Goal: Navigation & Orientation: Understand site structure

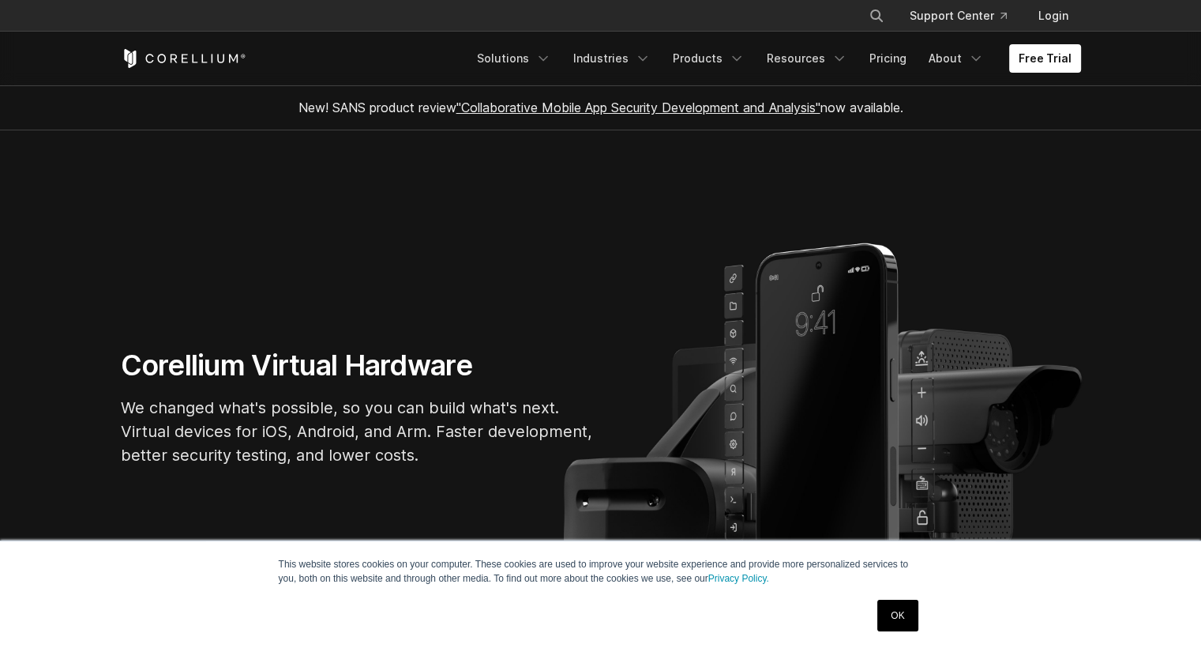
drag, startPoint x: 904, startPoint y: 604, endPoint x: 875, endPoint y: 638, distance: 44.3
click at [905, 603] on link "OK" at bounding box center [898, 616] width 40 height 32
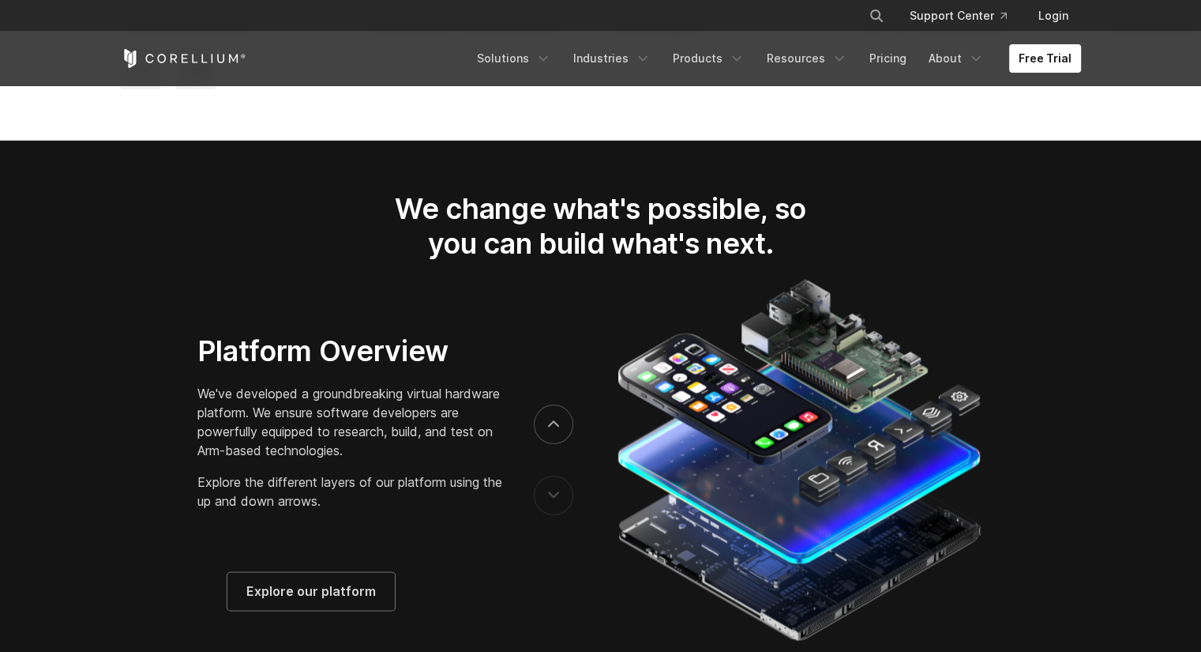
scroll to position [2449, 0]
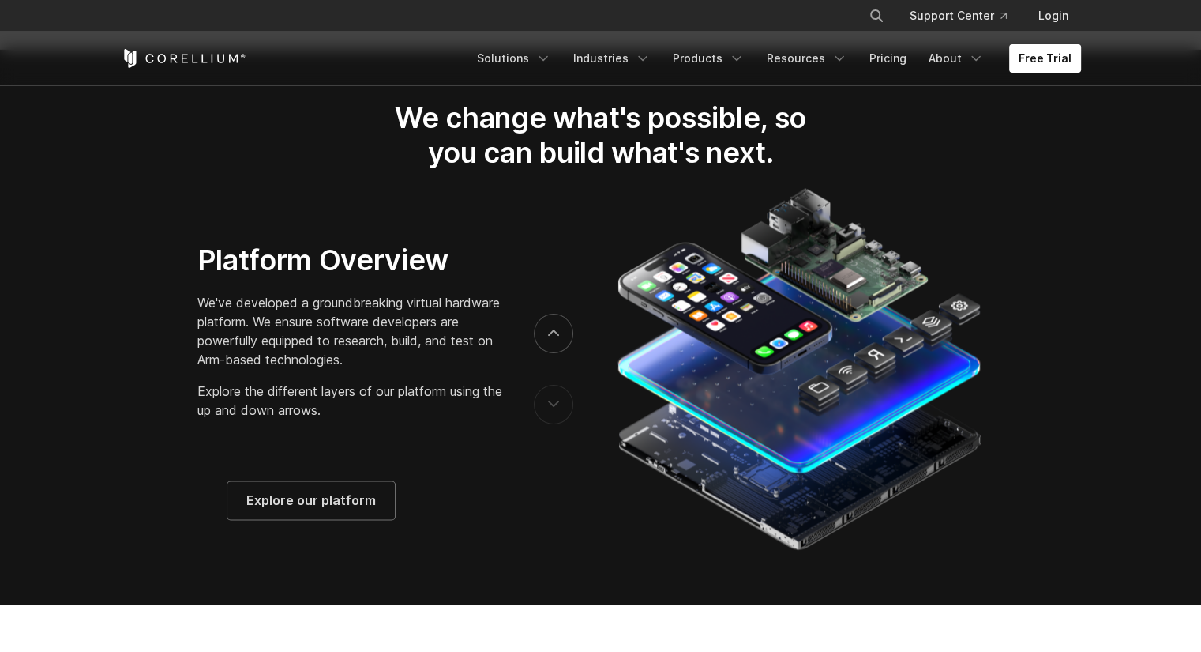
click at [558, 423] on button "previous" at bounding box center [553, 404] width 39 height 39
drag, startPoint x: 539, startPoint y: 332, endPoint x: 550, endPoint y: 347, distance: 18.6
click at [539, 332] on div at bounding box center [553, 369] width 39 height 142
click at [552, 336] on icon "next" at bounding box center [553, 332] width 11 height 7
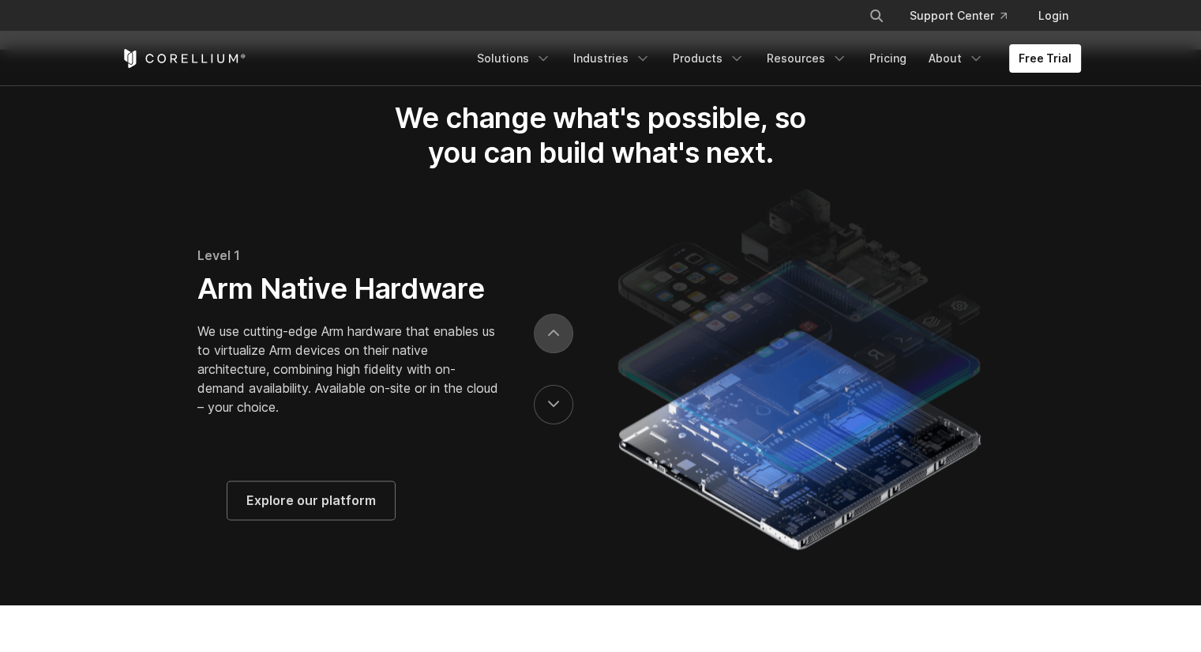
click at [556, 338] on button "next" at bounding box center [553, 333] width 39 height 39
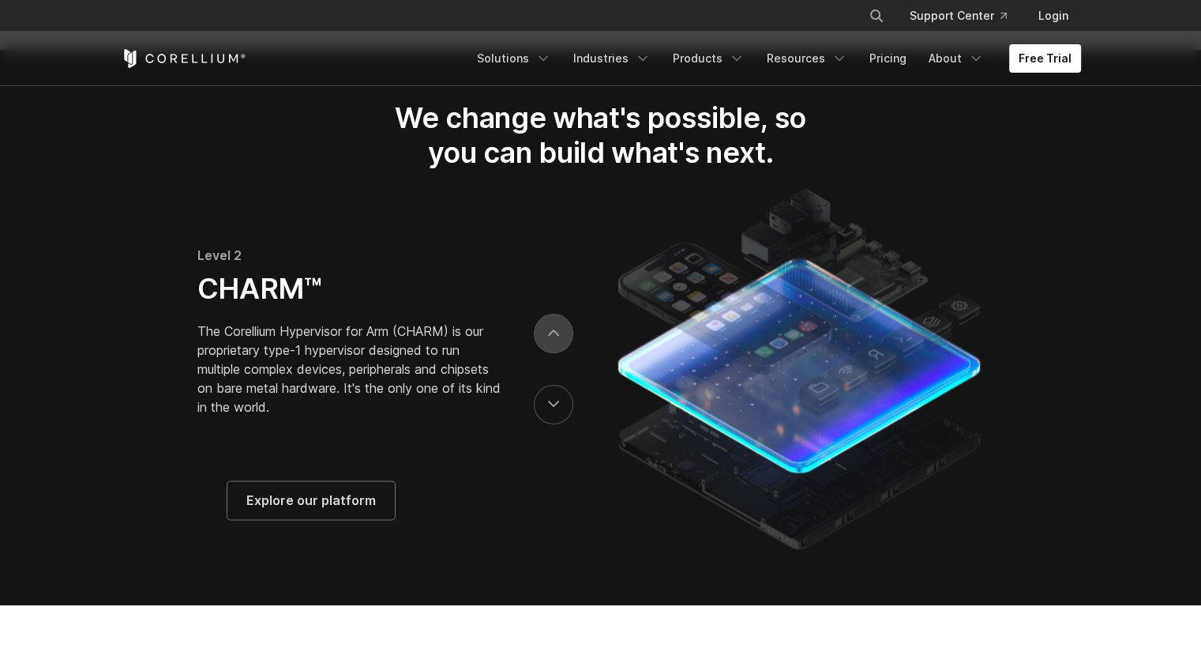
click at [549, 340] on button "next" at bounding box center [553, 333] width 39 height 39
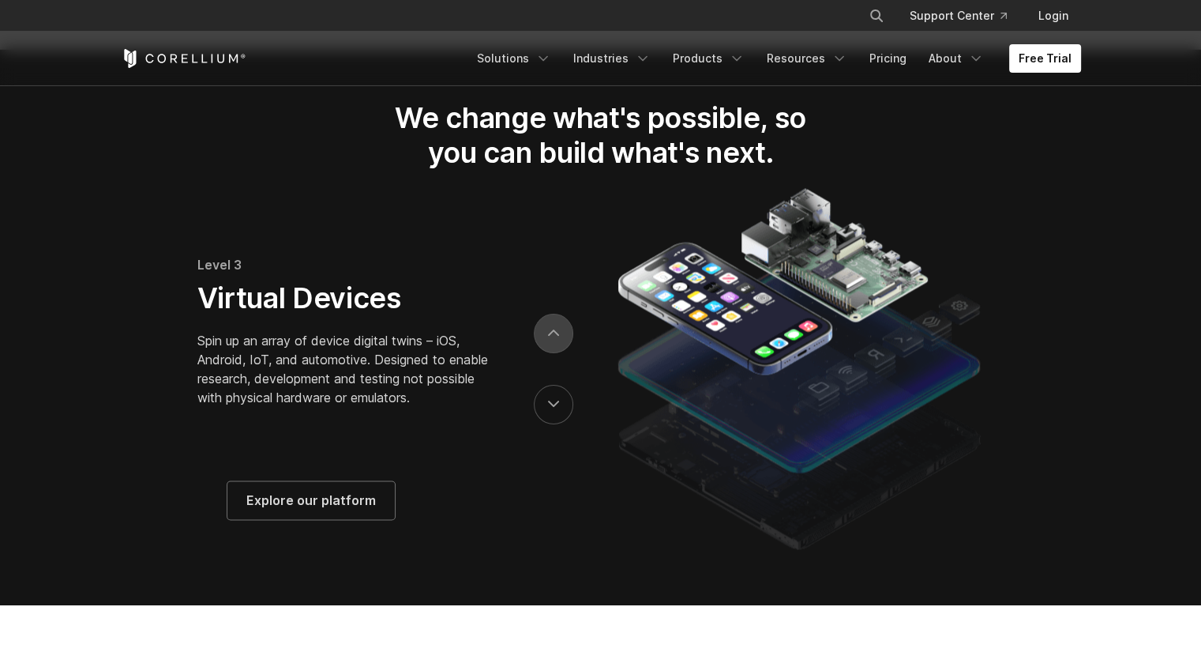
click at [561, 352] on button "next" at bounding box center [553, 333] width 39 height 39
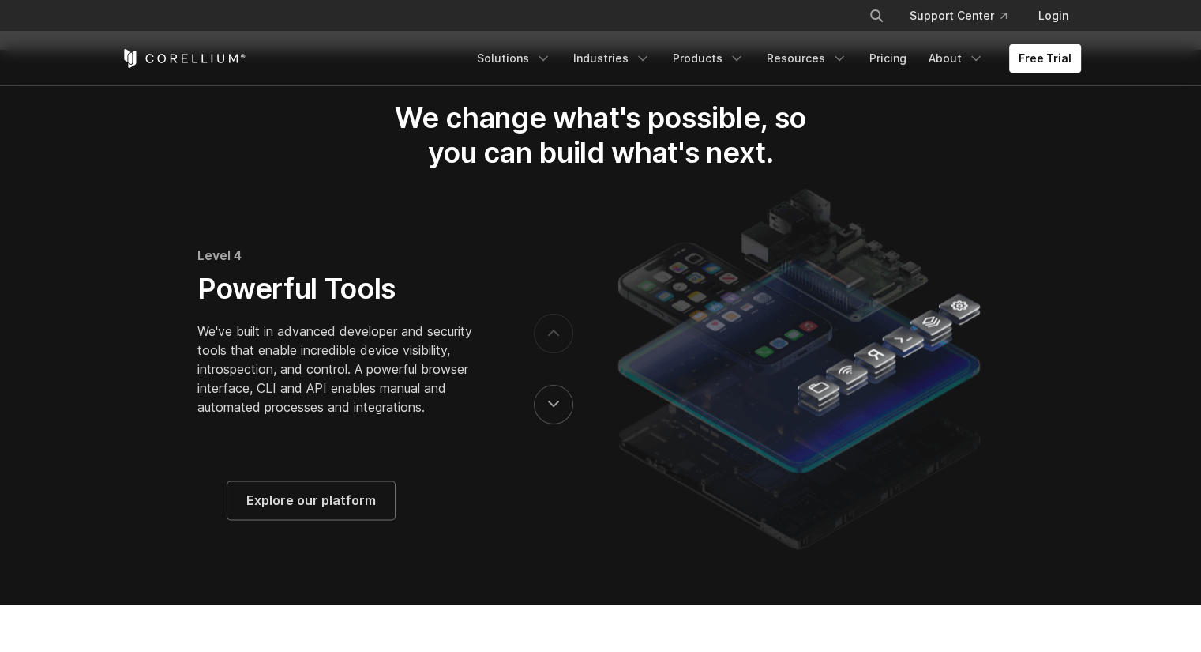
click at [558, 353] on button "next" at bounding box center [553, 333] width 39 height 39
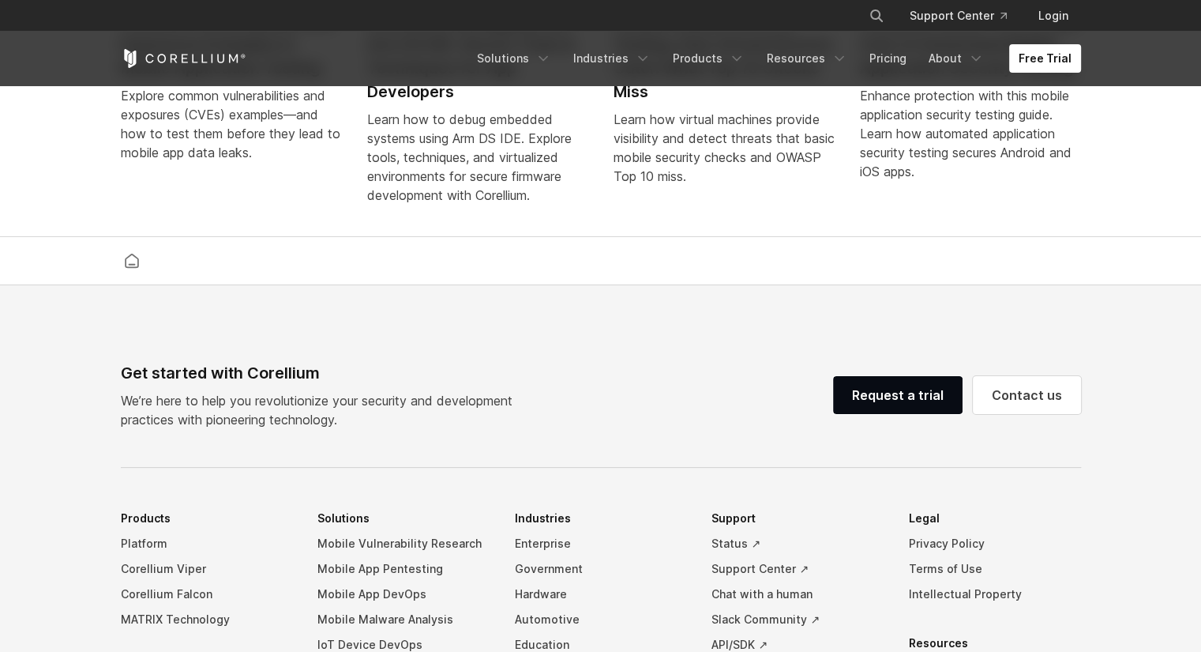
scroll to position [3476, 0]
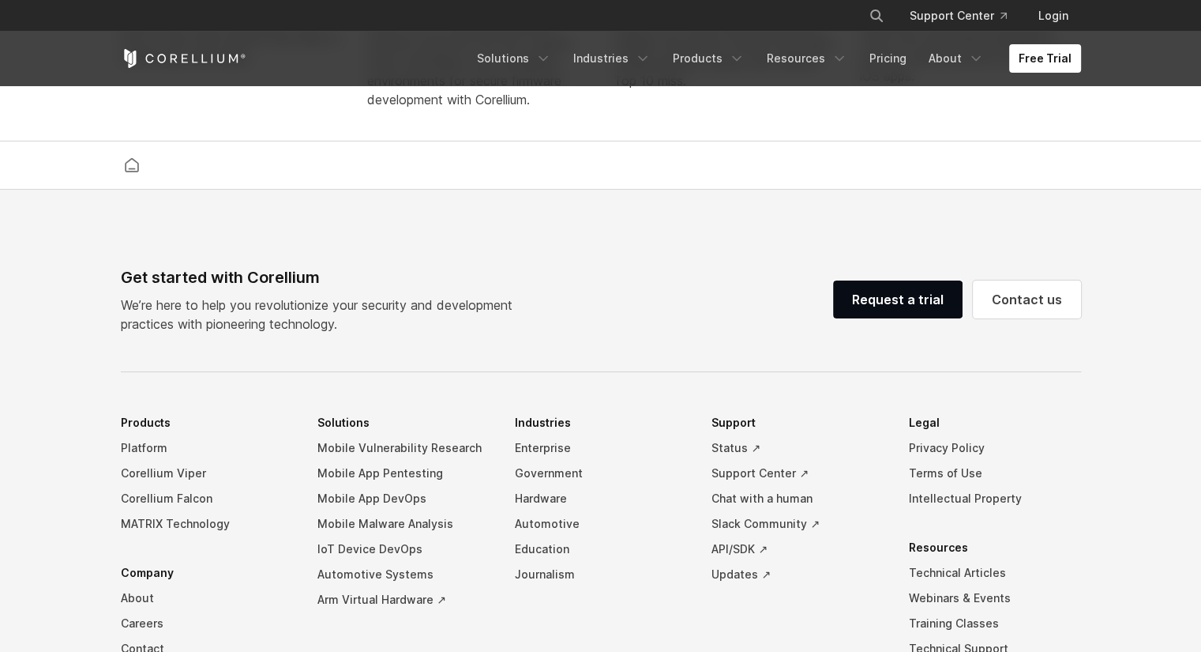
drag, startPoint x: 435, startPoint y: 264, endPoint x: 434, endPoint y: 273, distance: 9.6
click at [435, 264] on footer "Get started with Corellium We’re here to help you revolutionize your security a…" at bounding box center [600, 544] width 1201 height 709
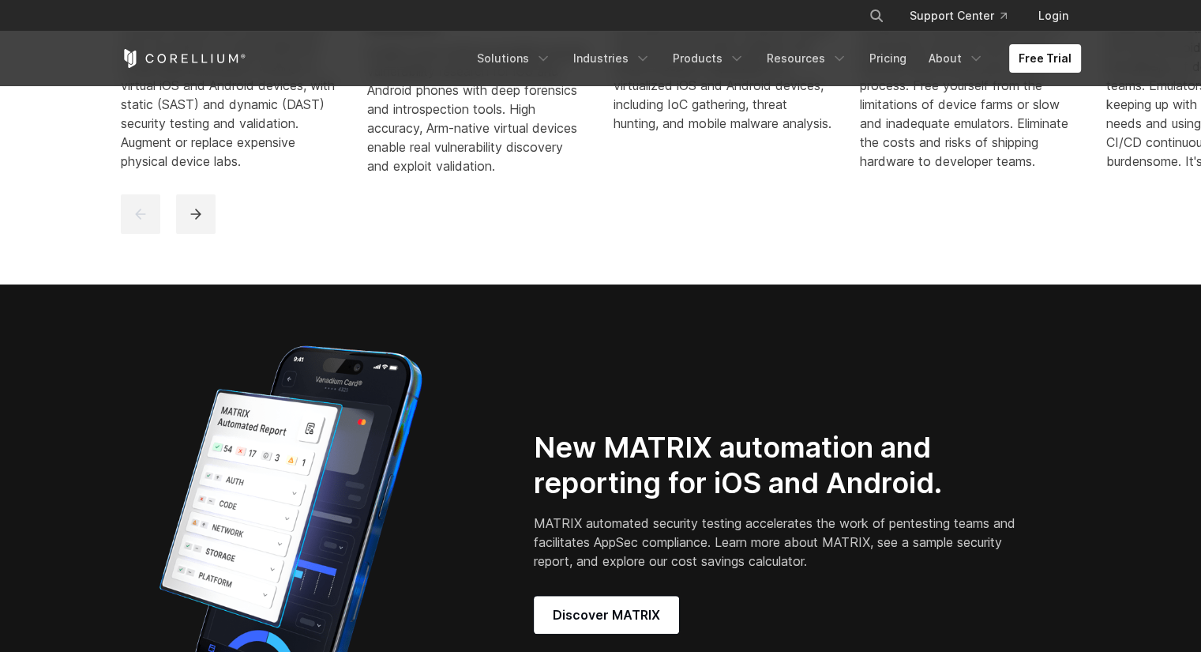
scroll to position [948, 0]
